Goal: Transaction & Acquisition: Book appointment/travel/reservation

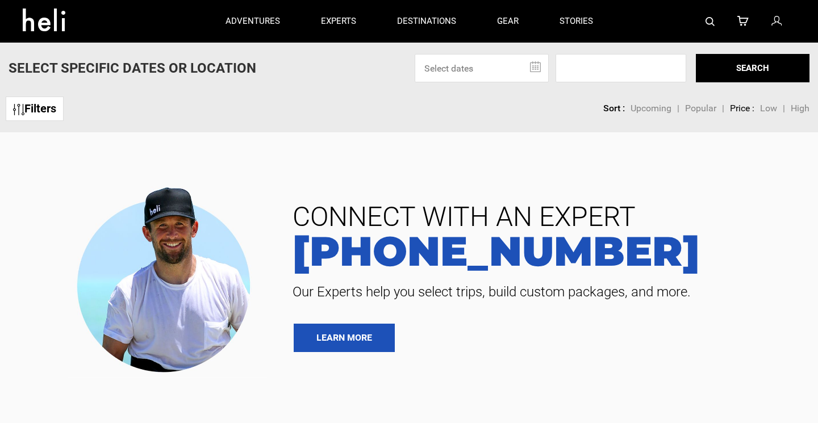
type input "Surf"
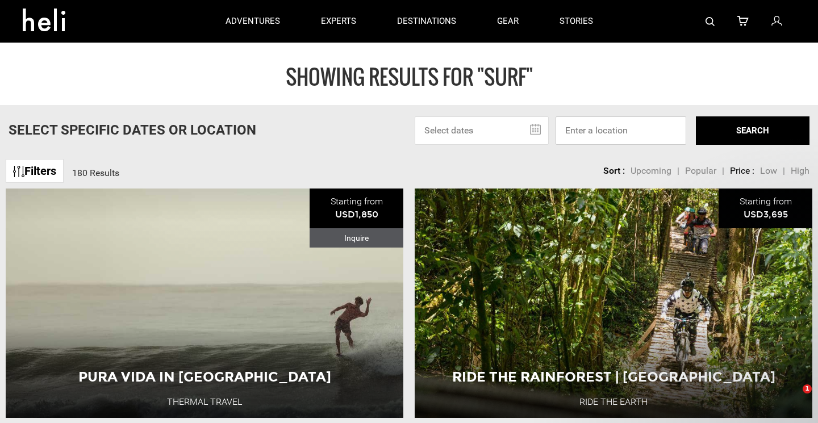
click at [598, 132] on input at bounding box center [621, 130] width 131 height 28
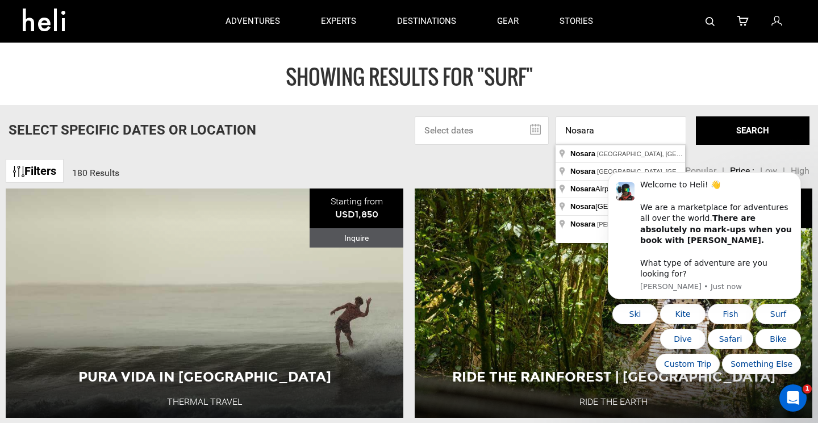
type input "Guanacaste Province, [GEOGRAPHIC_DATA], [GEOGRAPHIC_DATA]"
drag, startPoint x: 606, startPoint y: 143, endPoint x: 623, endPoint y: 152, distance: 19.3
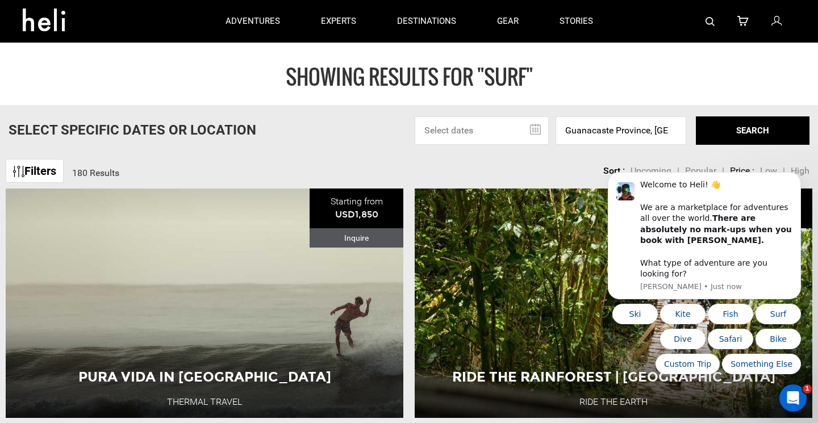
click at [540, 128] on input "text" at bounding box center [482, 130] width 134 height 28
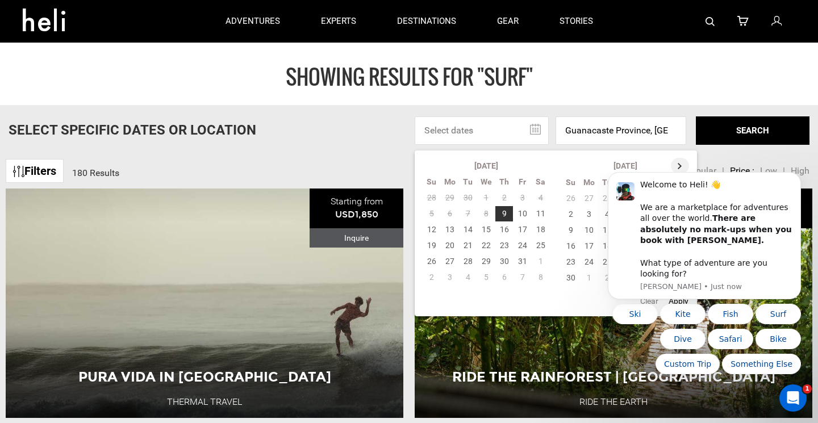
click at [677, 164] on th at bounding box center [680, 166] width 18 height 16
click at [590, 198] on td "1" at bounding box center [589, 198] width 18 height 16
click at [797, 179] on icon "Dismiss notification" at bounding box center [798, 176] width 6 height 6
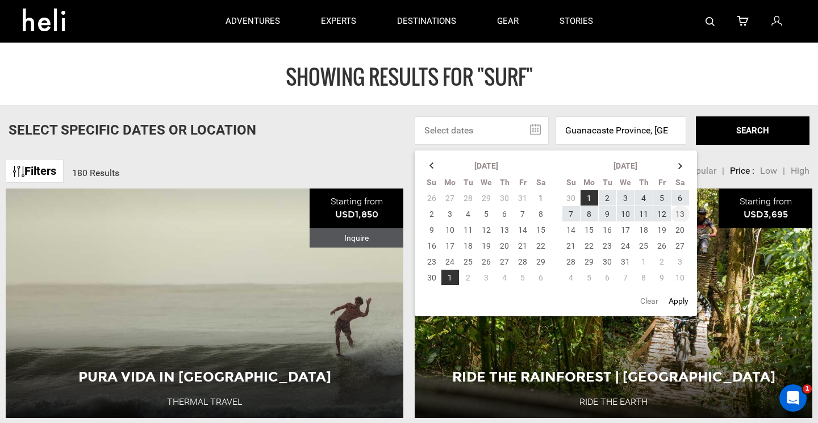
click at [681, 211] on td "13" at bounding box center [680, 214] width 19 height 16
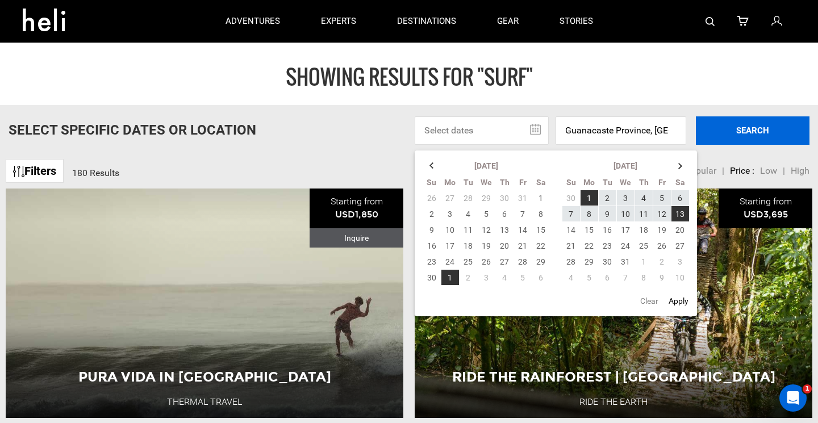
click at [732, 124] on button "SEARCH" at bounding box center [753, 130] width 114 height 28
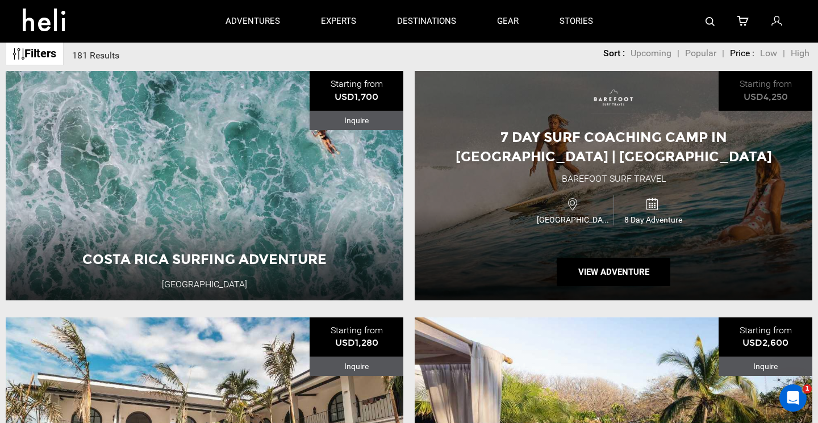
scroll to position [118, 0]
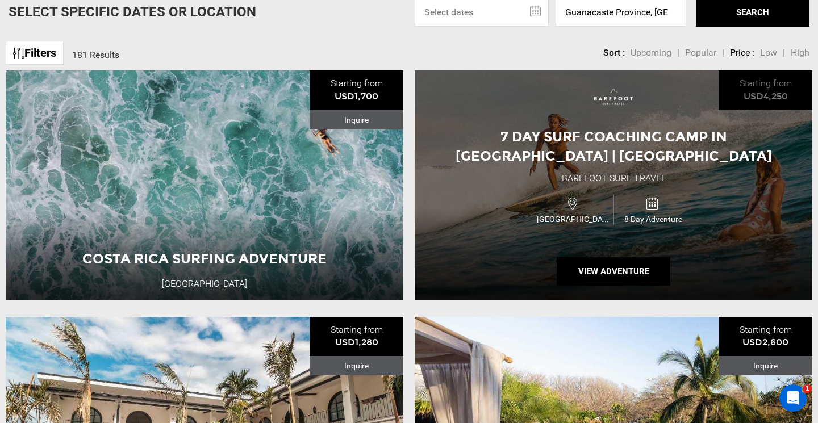
click at [526, 144] on span "7 Day Surf Coaching Camp in [GEOGRAPHIC_DATA] | [GEOGRAPHIC_DATA]" at bounding box center [614, 146] width 316 height 36
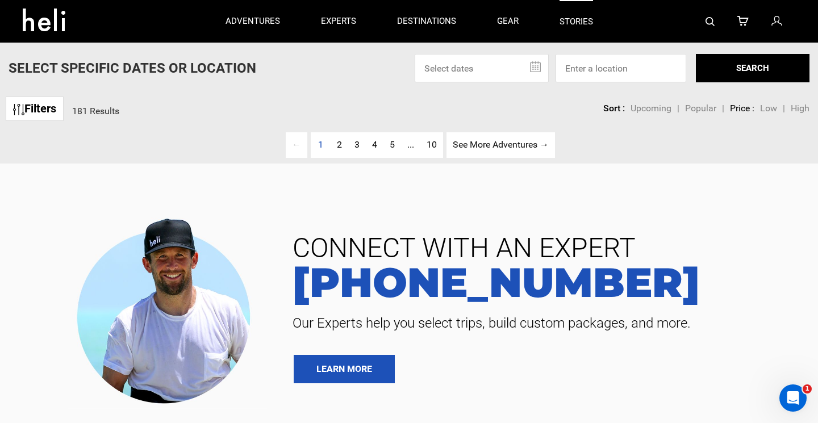
type input "Surf"
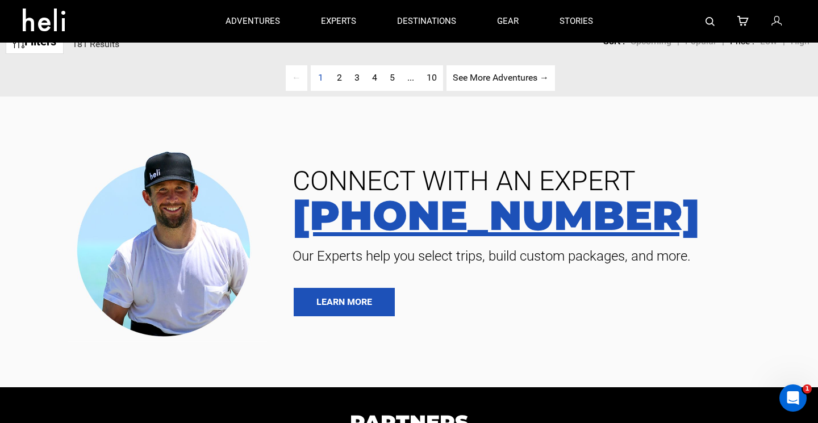
scroll to position [123, 0]
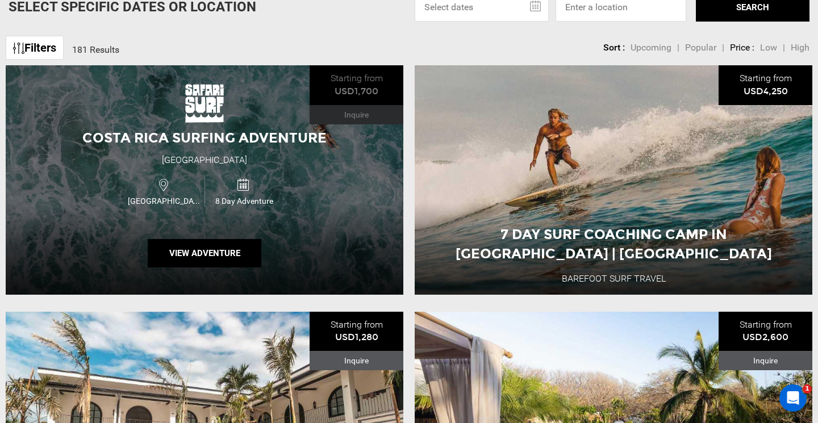
click at [365, 213] on div "Costa Rica Surfing Adventure Safari Surf School [GEOGRAPHIC_DATA] 8 Day Adventu…" at bounding box center [205, 179] width 398 height 229
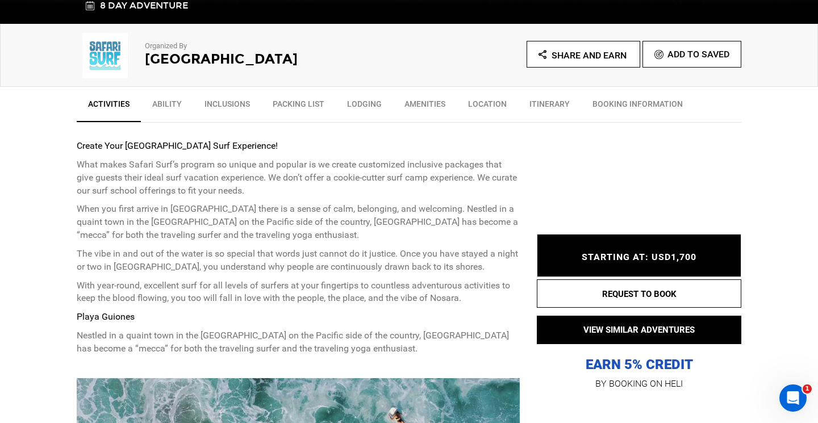
scroll to position [365, 0]
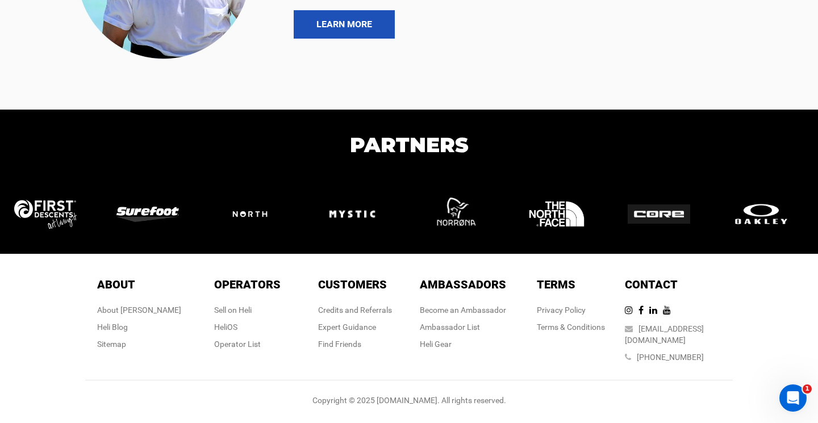
type input "Surf"
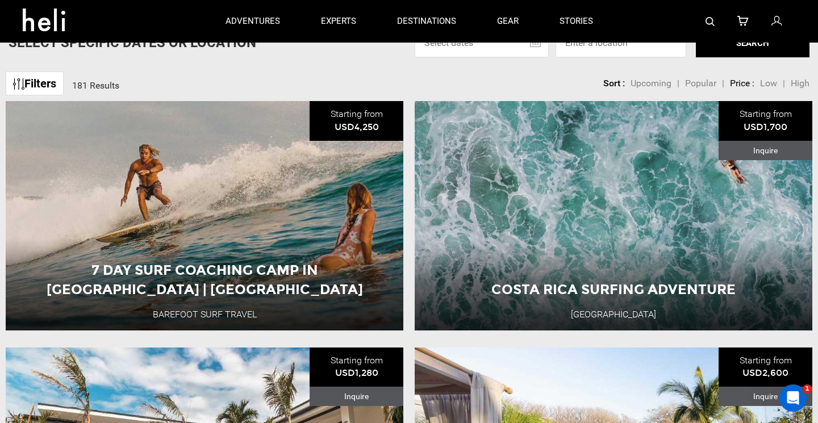
scroll to position [88, 0]
